Goal: Information Seeking & Learning: Find specific fact

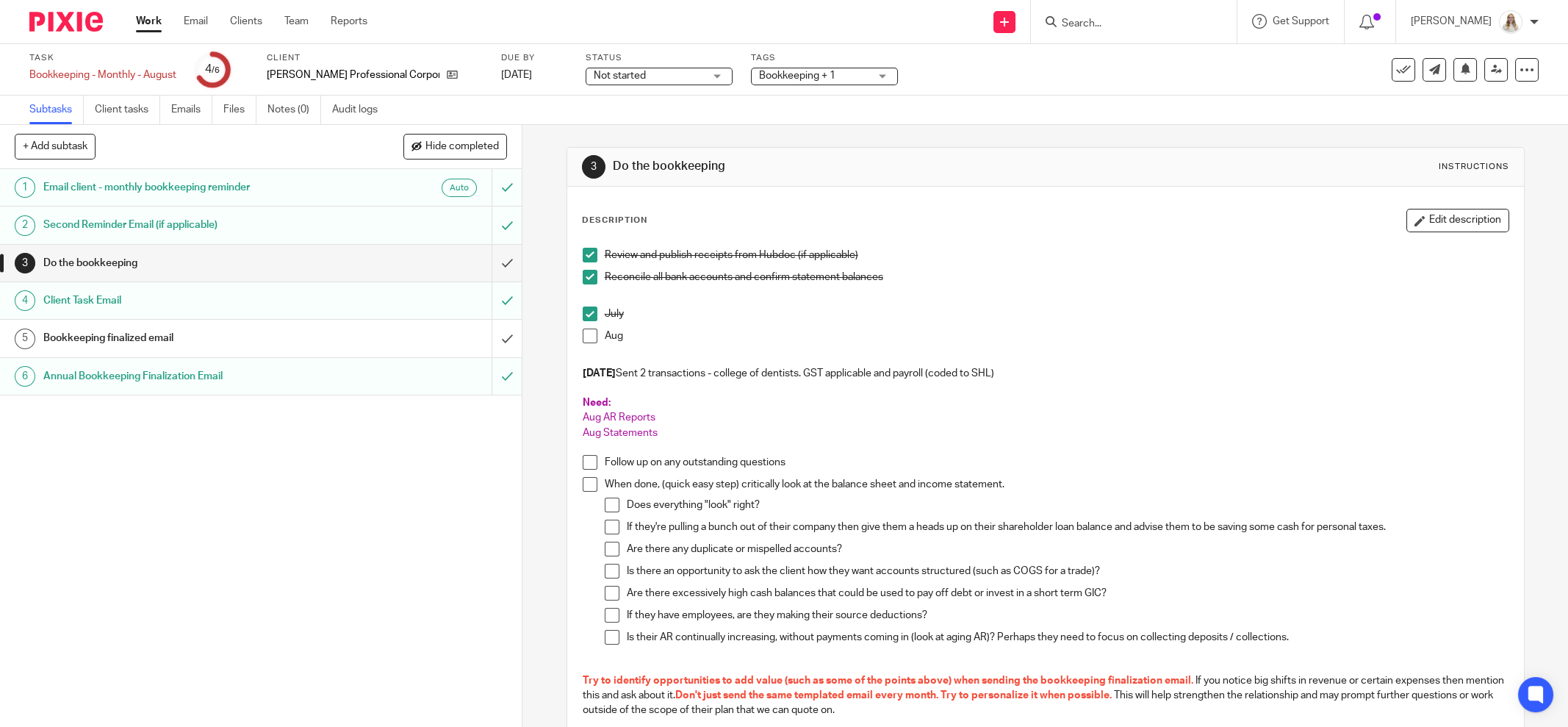
click at [1145, 25] on input "Search" at bounding box center [1126, 24] width 132 height 14
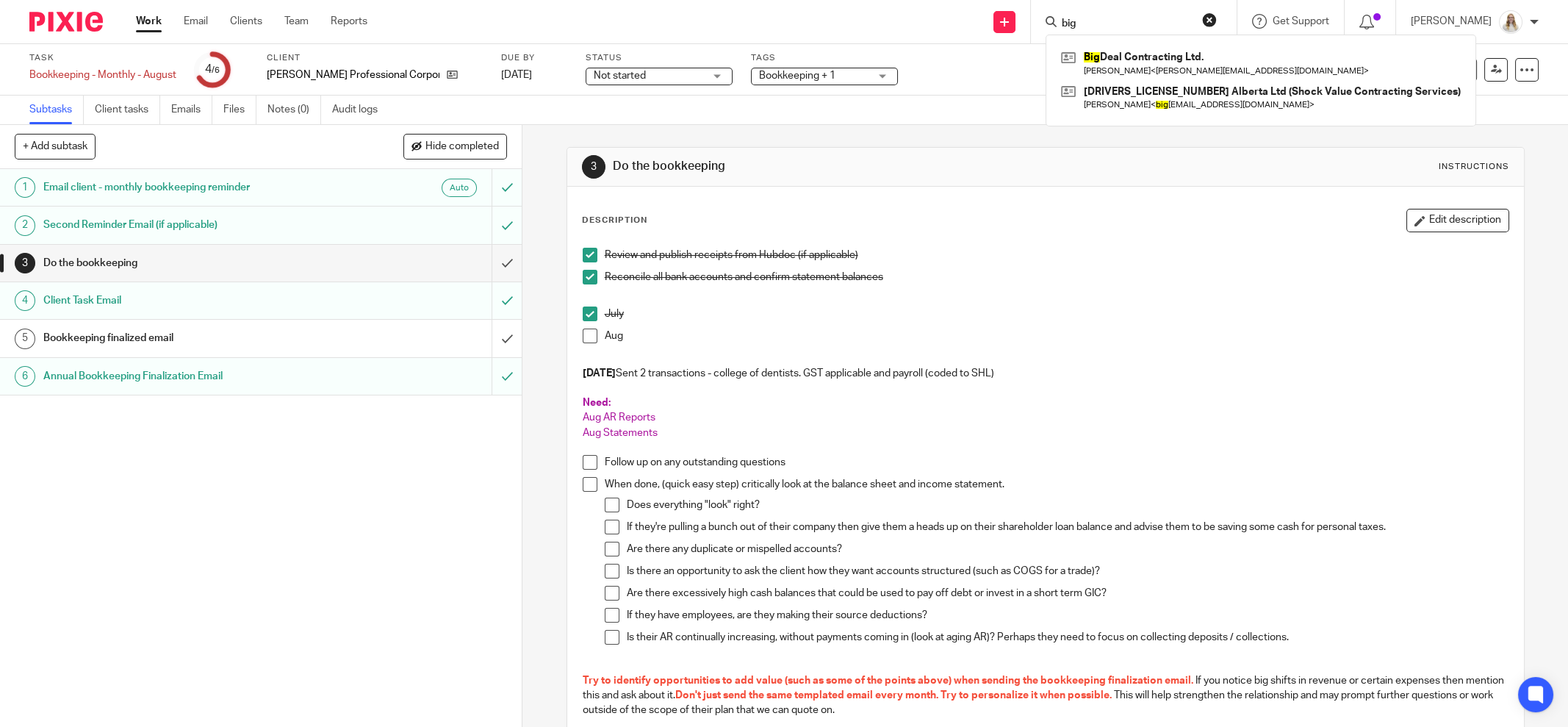
type input "big"
click at [1008, 72] on div "Task Bookkeeping - Monthly - August Save Bookkeeping - Monthly - [DATE] /6 Clie…" at bounding box center [658, 69] width 1258 height 36
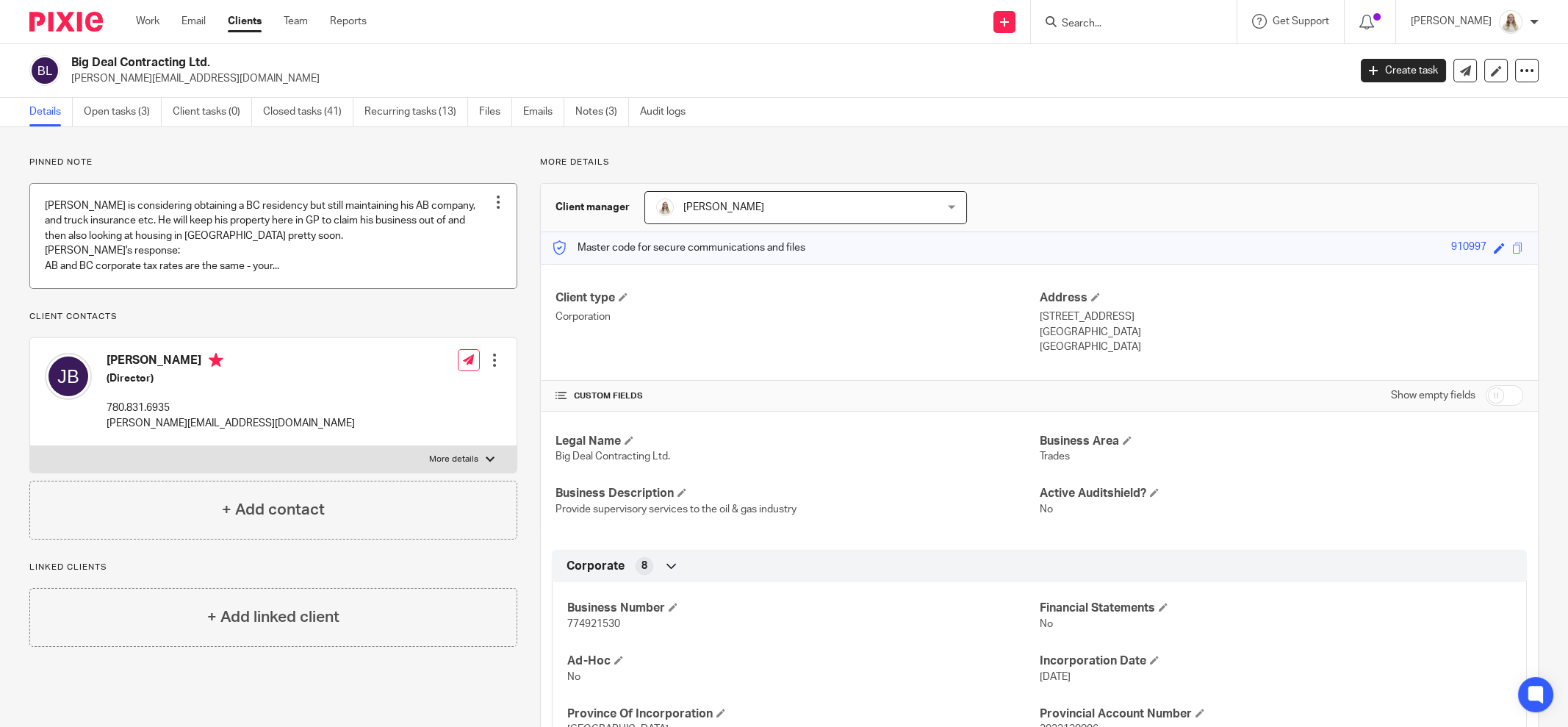
click at [287, 216] on link at bounding box center [273, 235] width 487 height 104
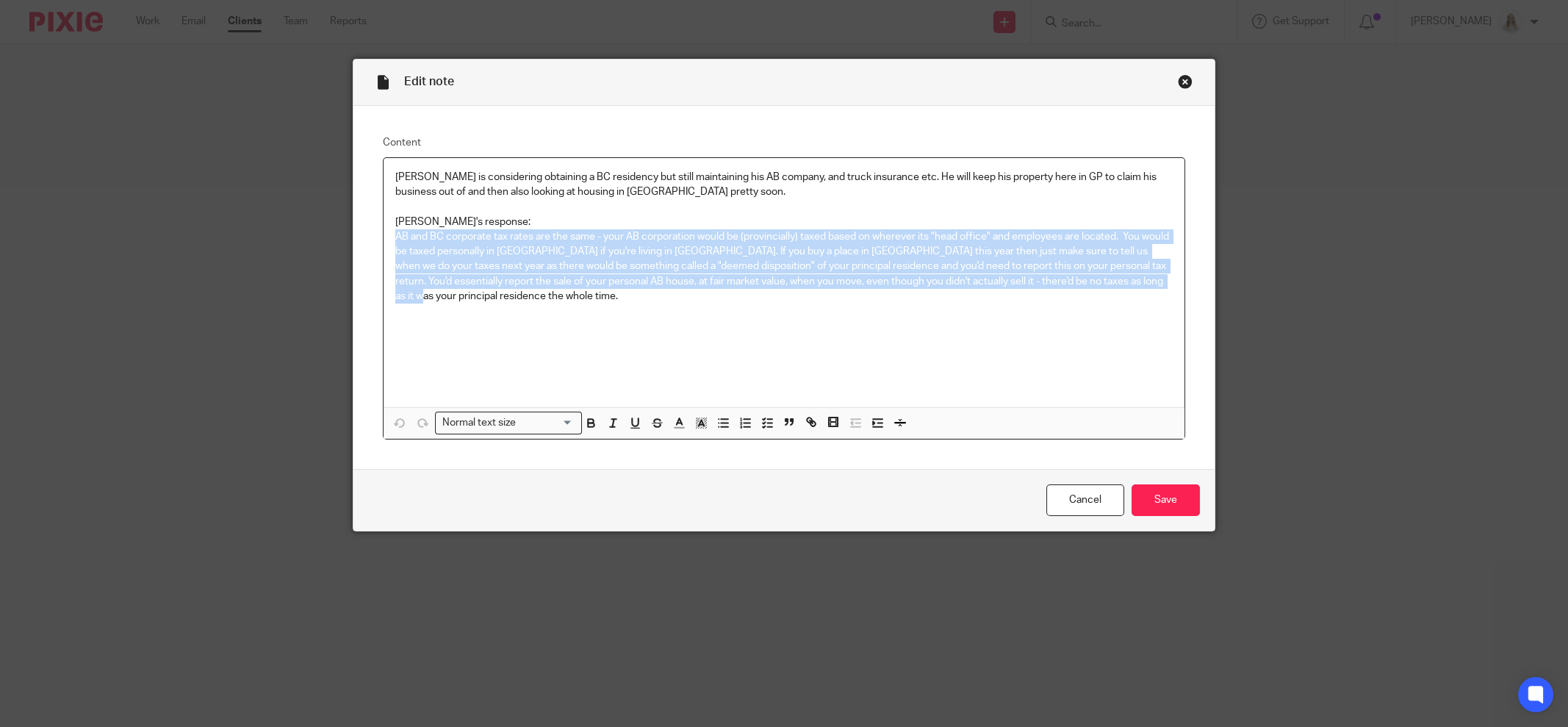
drag, startPoint x: 417, startPoint y: 297, endPoint x: 384, endPoint y: 230, distance: 74.7
click at [384, 230] on div "Jared is considering obtaining a BC residency but still maintaining his AB comp…" at bounding box center [784, 282] width 800 height 249
copy p "AB and BC corporate tax rates are the same - your AB corporation would be (prov…"
click at [1178, 81] on div "Close this dialog window" at bounding box center [1185, 81] width 15 height 15
